Goal: Feedback & Contribution: Submit feedback/report problem

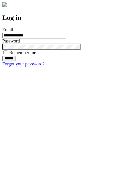
type input "**********"
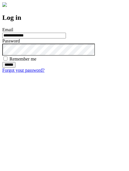
click at [16, 68] on input "******" at bounding box center [8, 65] width 13 height 6
